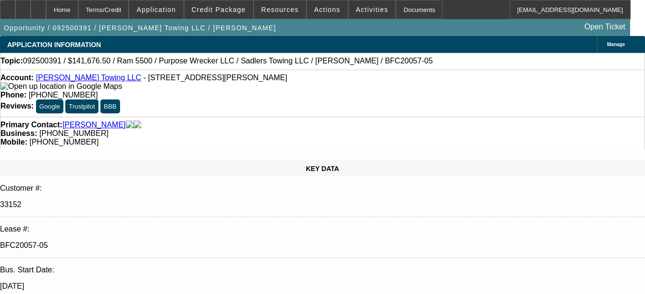
select select "0"
select select "2"
select select "0"
select select "6"
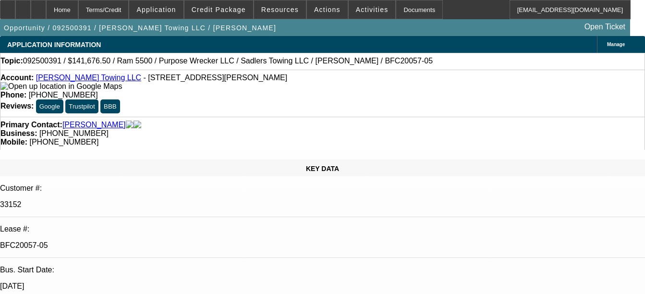
select select "0"
select select "2"
select select "0"
select select "6"
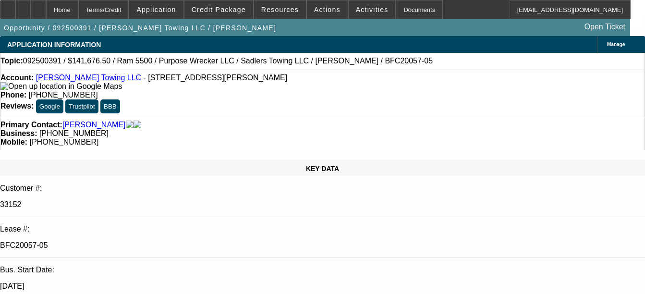
select select "0"
select select "2"
select select "0"
select select "6"
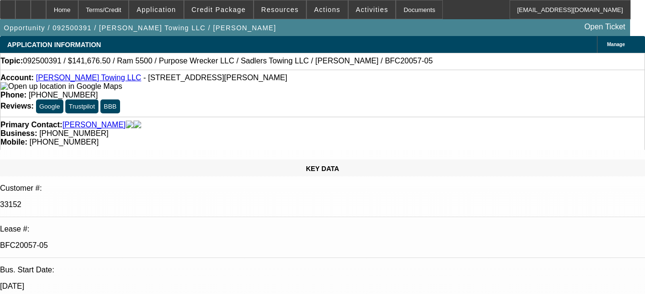
select select "0"
select select "2"
select select "0"
select select "6"
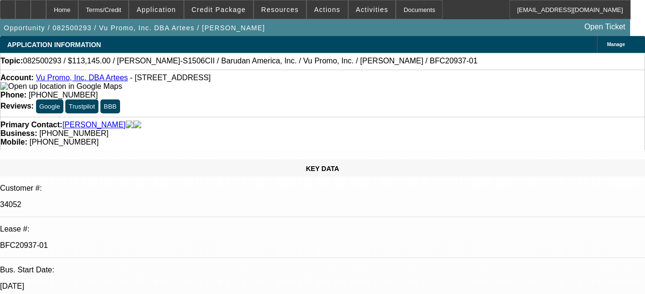
select select "0"
select select "2"
select select "0"
select select "2"
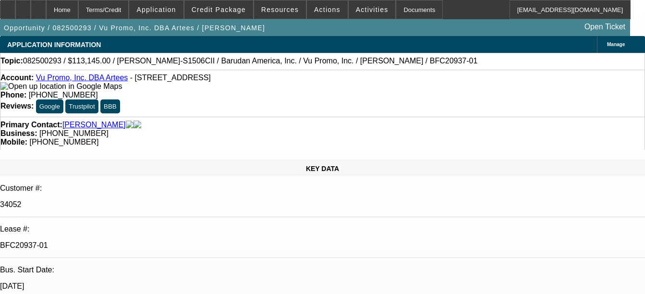
select select "0.1"
select select "0"
select select "2"
select select "0.1"
select select "0"
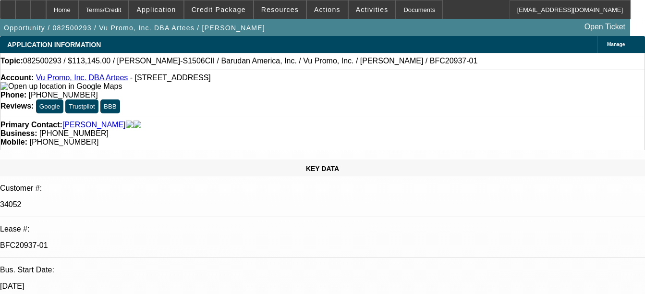
select select "2"
select select "0"
select select "1"
select select "2"
select select "6"
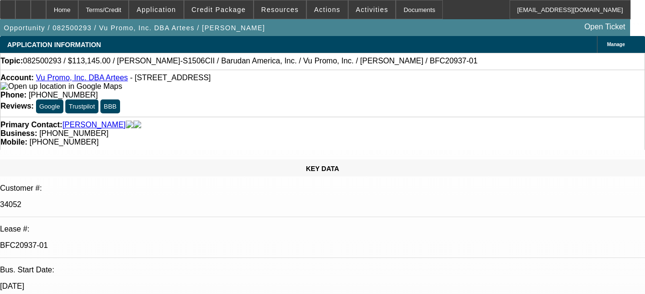
select select "1"
select select "2"
select select "4"
select select "1"
select select "2"
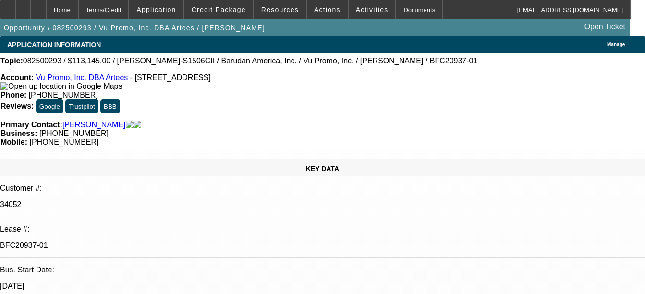
select select "4"
select select "1"
select select "2"
select select "6"
click at [406, 14] on div "Documents" at bounding box center [419, 9] width 47 height 19
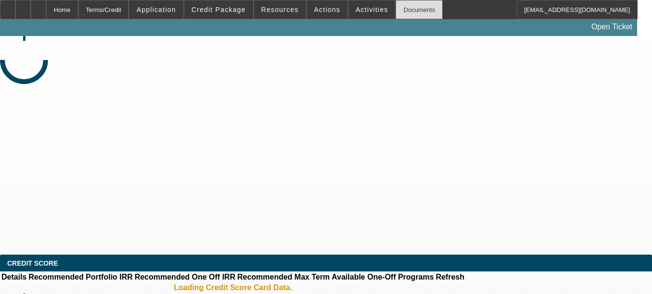
click at [396, 9] on div "Documents" at bounding box center [419, 9] width 47 height 19
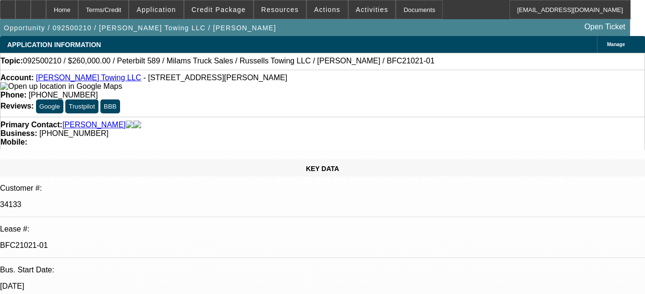
select select "0"
select select "3"
select select "0"
select select "6"
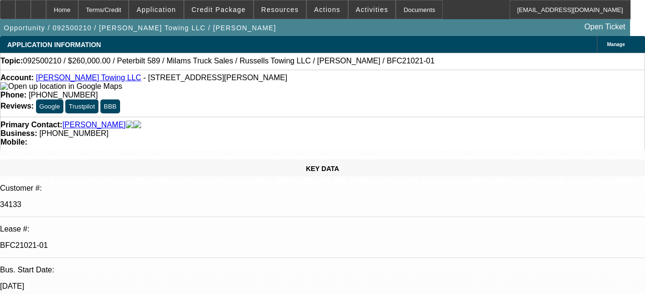
select select "0"
select select "3"
select select "0"
select select "6"
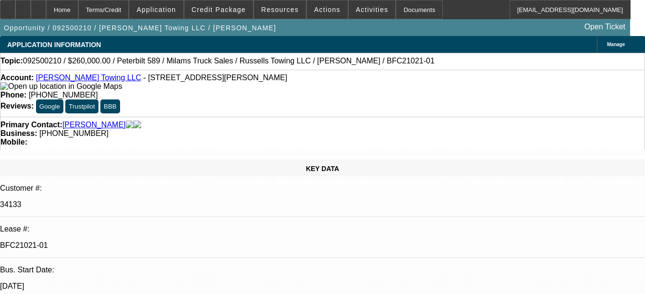
select select "0"
select select "3"
select select "0"
select select "6"
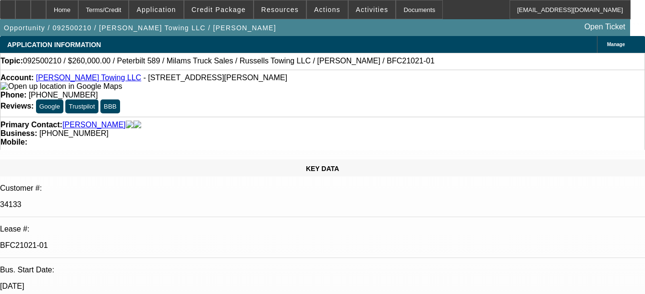
select select "0"
select select "3"
select select "0"
select select "6"
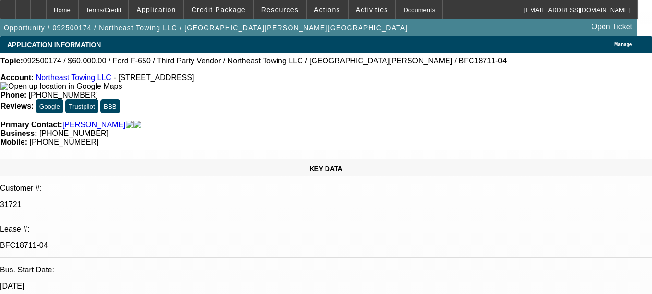
select select "0"
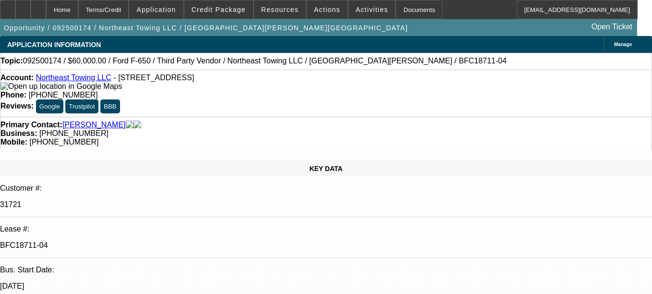
select select "0"
select select "1"
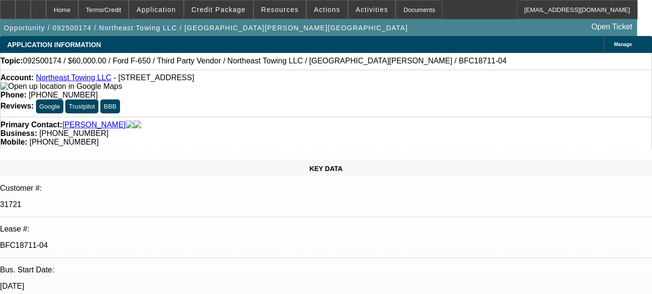
select select "3"
select select "6"
select select "1"
select select "2"
select select "6"
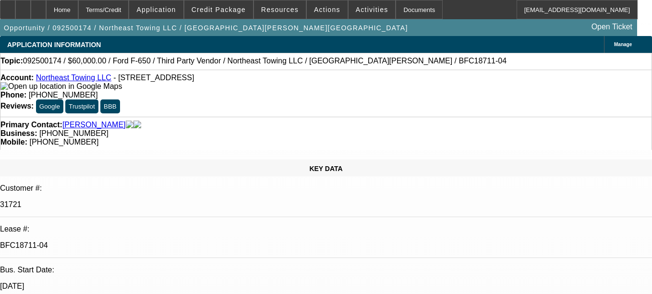
select select "1"
select select "2"
select select "6"
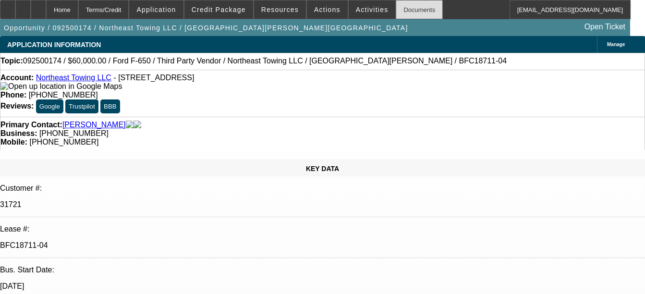
click at [399, 9] on div "Documents" at bounding box center [419, 9] width 47 height 19
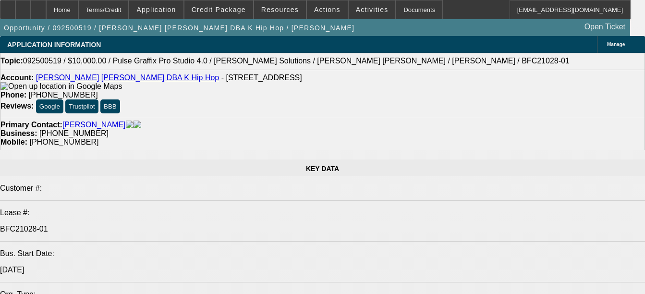
select select "0"
select select "2"
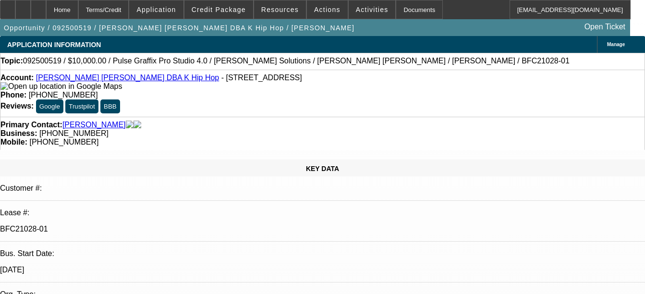
select select "0.1"
select select "0"
select select "2"
select select "0"
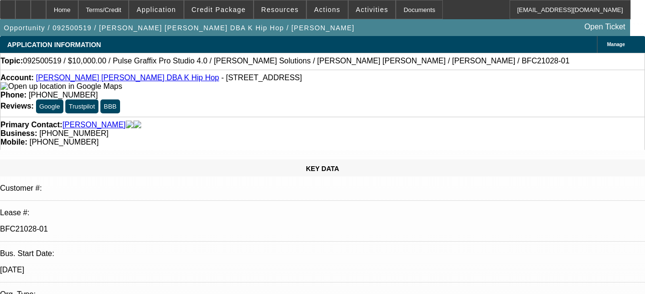
select select "2"
select select "0.1"
select select "0"
select select "2"
select select "0"
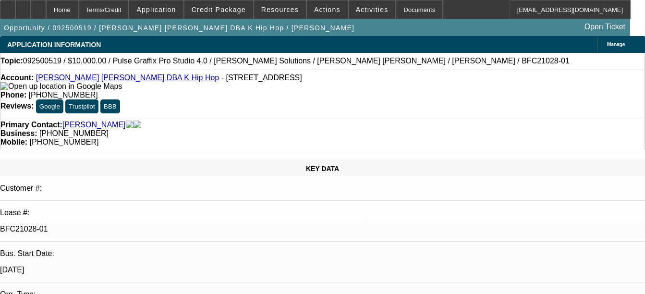
select select "1"
select select "2"
select select "4"
select select "1"
select select "2"
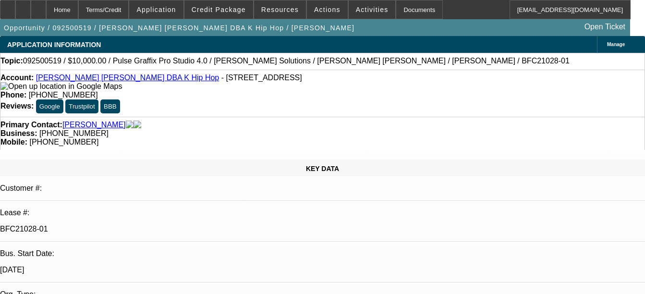
select select "6"
select select "1"
select select "2"
select select "4"
select select "1"
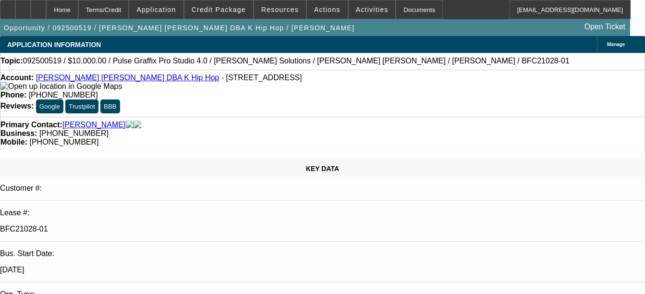
select select "2"
select select "6"
click at [82, 80] on link "[PERSON_NAME] [PERSON_NAME] DBA K Hip Hop" at bounding box center [127, 77] width 183 height 8
click at [38, 6] on icon at bounding box center [38, 6] width 0 height 0
select select "0"
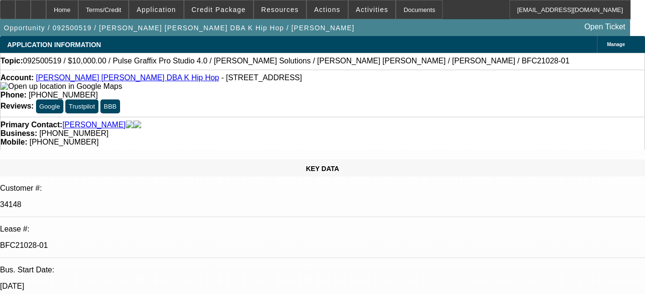
select select "2"
select select "0.1"
select select "4"
select select "0"
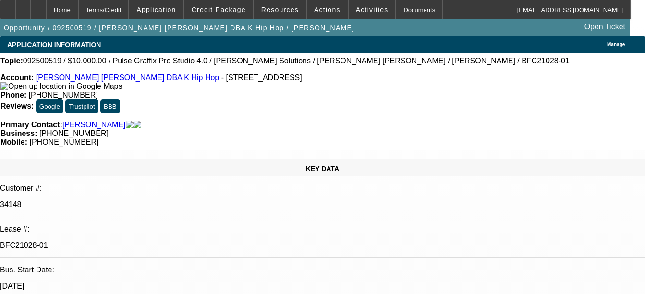
select select "2"
select select "0"
select select "6"
select select "0"
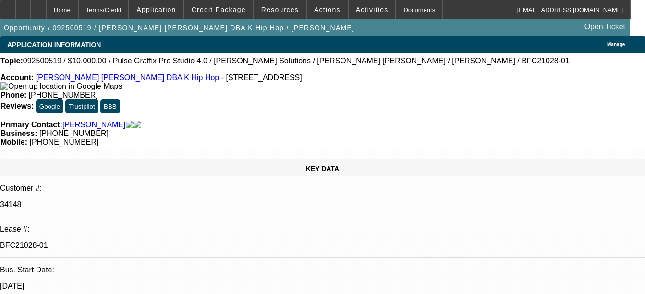
select select "2"
select select "0.1"
select select "4"
select select "0"
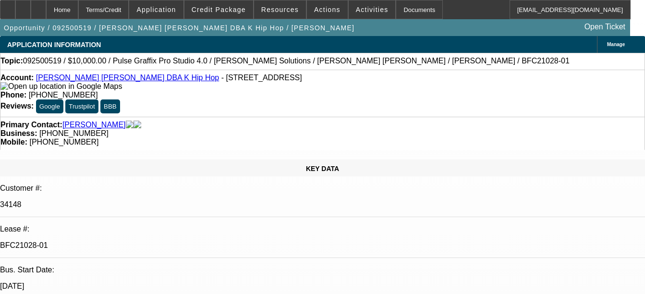
select select "2"
select select "0"
select select "6"
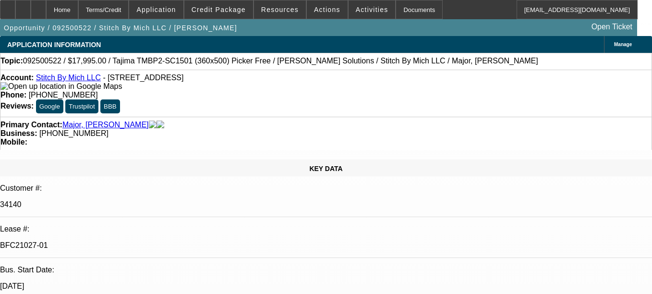
select select "0"
select select "2"
select select "0.1"
select select "4"
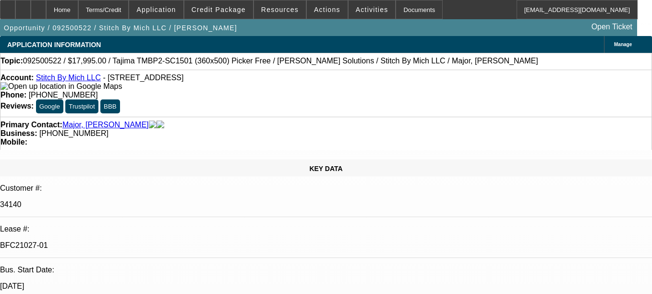
select select "0"
select select "2"
select select "0"
select select "6"
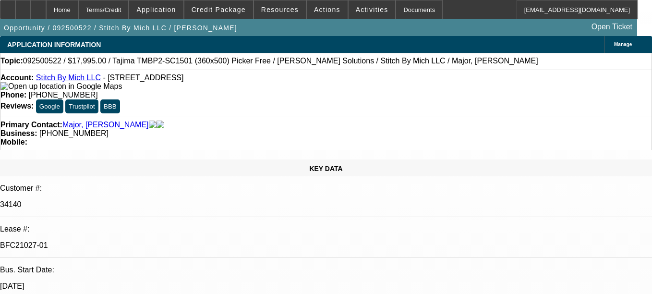
select select "0"
select select "2"
select select "0"
select select "6"
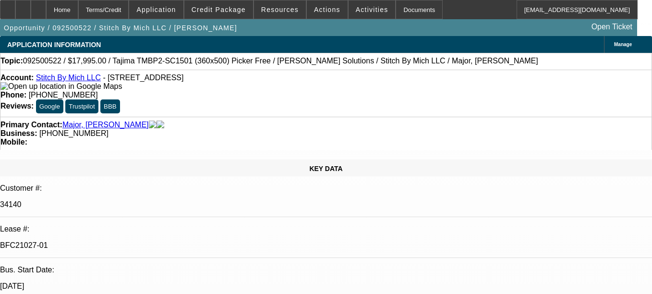
select select "0"
select select "2"
select select "0.1"
select select "4"
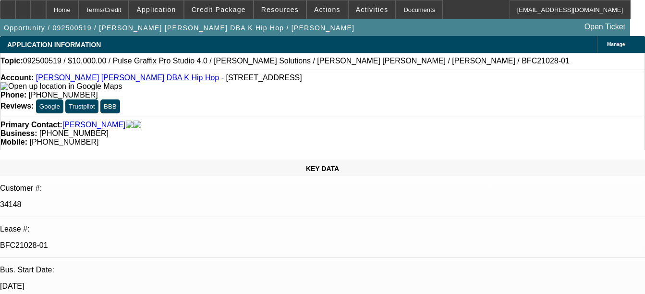
select select "0"
select select "2"
select select "0.1"
select select "4"
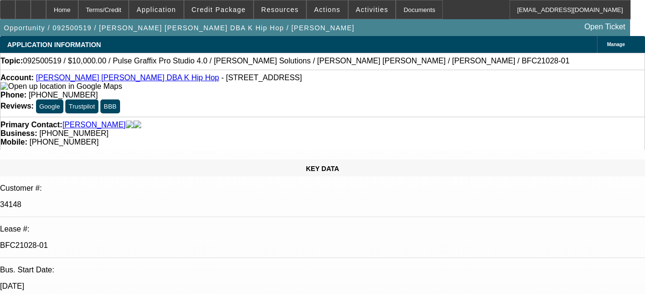
select select "0"
select select "2"
select select "0"
select select "6"
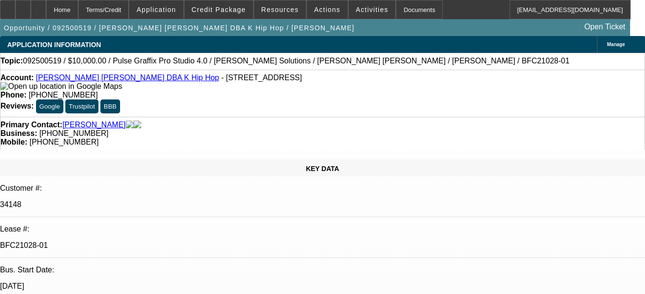
select select "0"
select select "2"
select select "0.1"
select select "4"
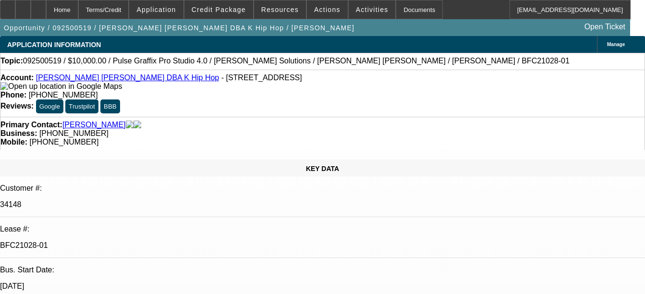
select select "0"
select select "2"
select select "0"
select select "6"
